Goal: Transaction & Acquisition: Purchase product/service

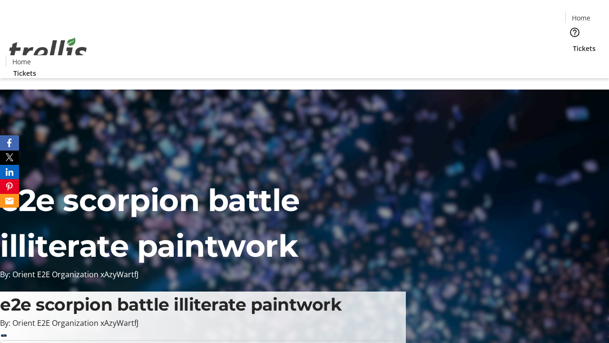
click at [573, 43] on span "Tickets" at bounding box center [584, 48] width 23 height 10
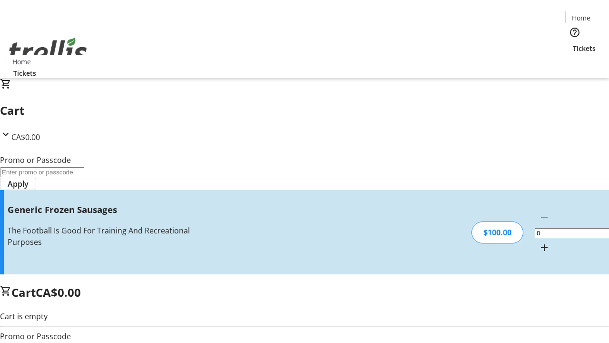
click at [539, 242] on mat-icon "Increment by one" at bounding box center [544, 247] width 11 height 11
type input "1"
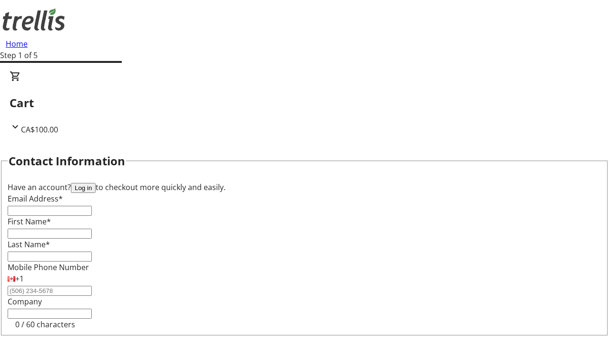
type input "FREE"
type input "[PERSON_NAME][EMAIL_ADDRESS][DOMAIN_NAME]"
type input "[PERSON_NAME]"
